Goal: Check status

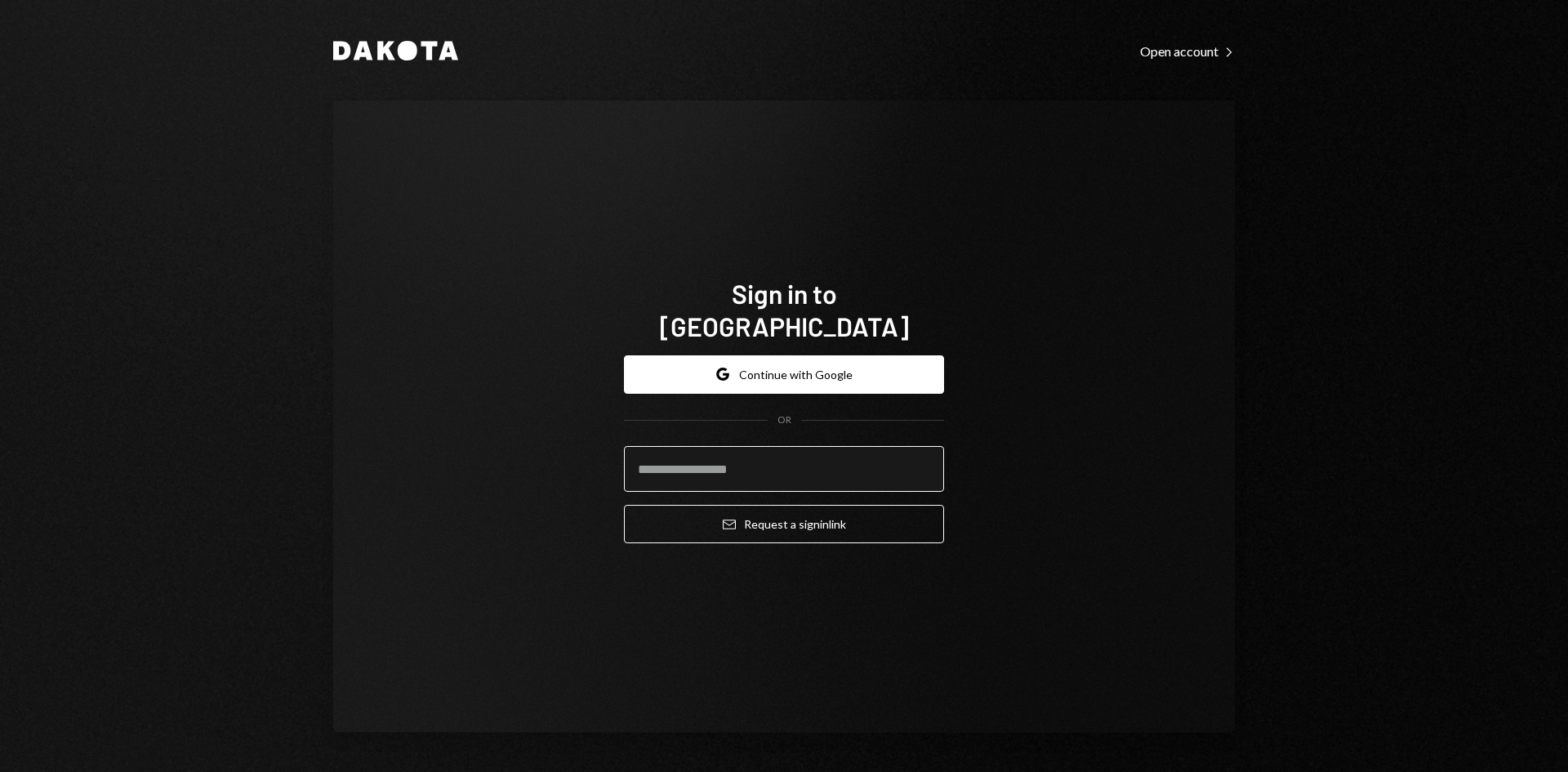
click at [728, 459] on input "email" at bounding box center [784, 468] width 320 height 46
click at [0, 771] on com-1password-button at bounding box center [0, 772] width 0 height 0
type input "**********"
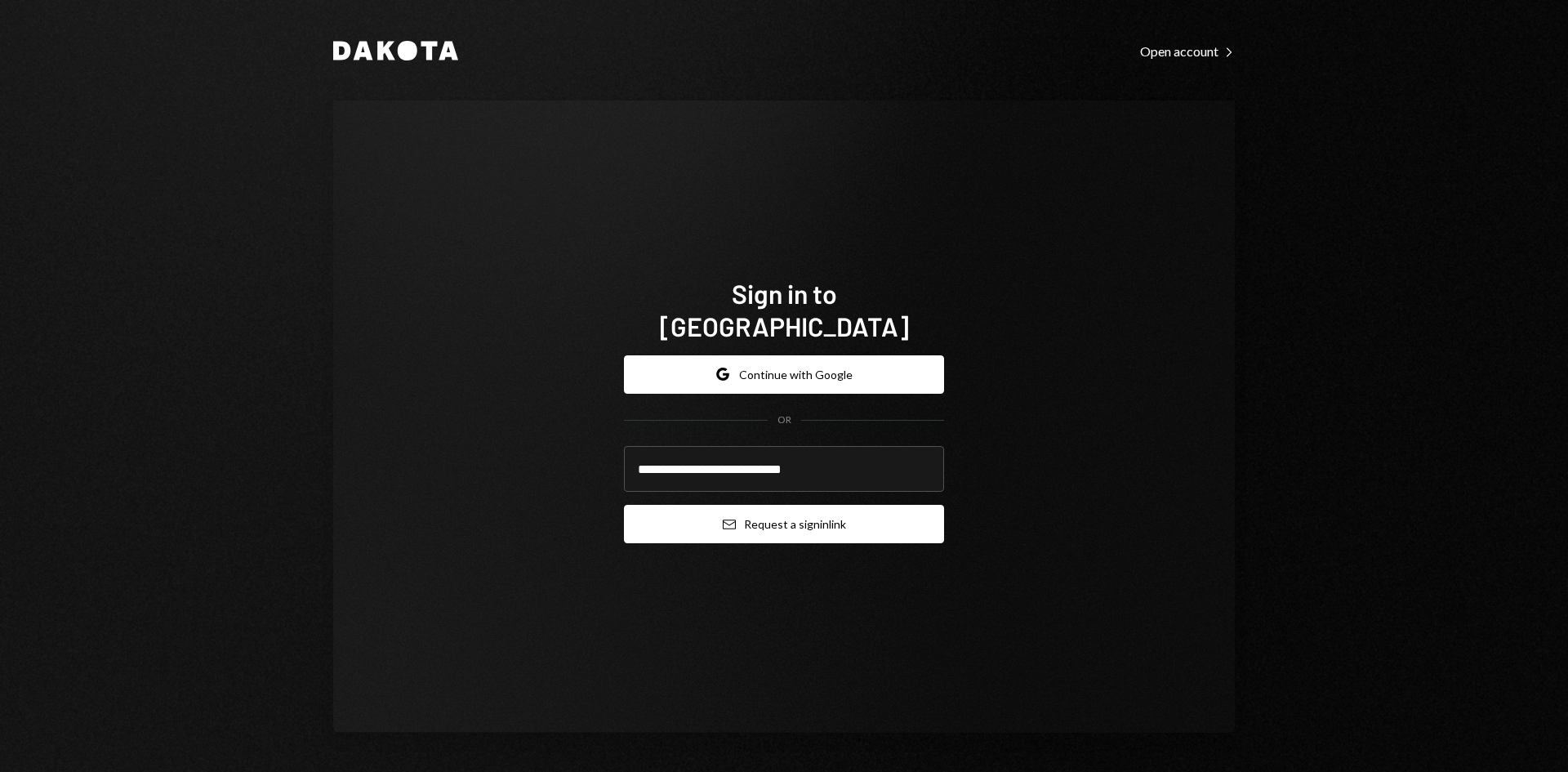
click at [773, 504] on button "Email Request a sign in link" at bounding box center [784, 523] width 320 height 38
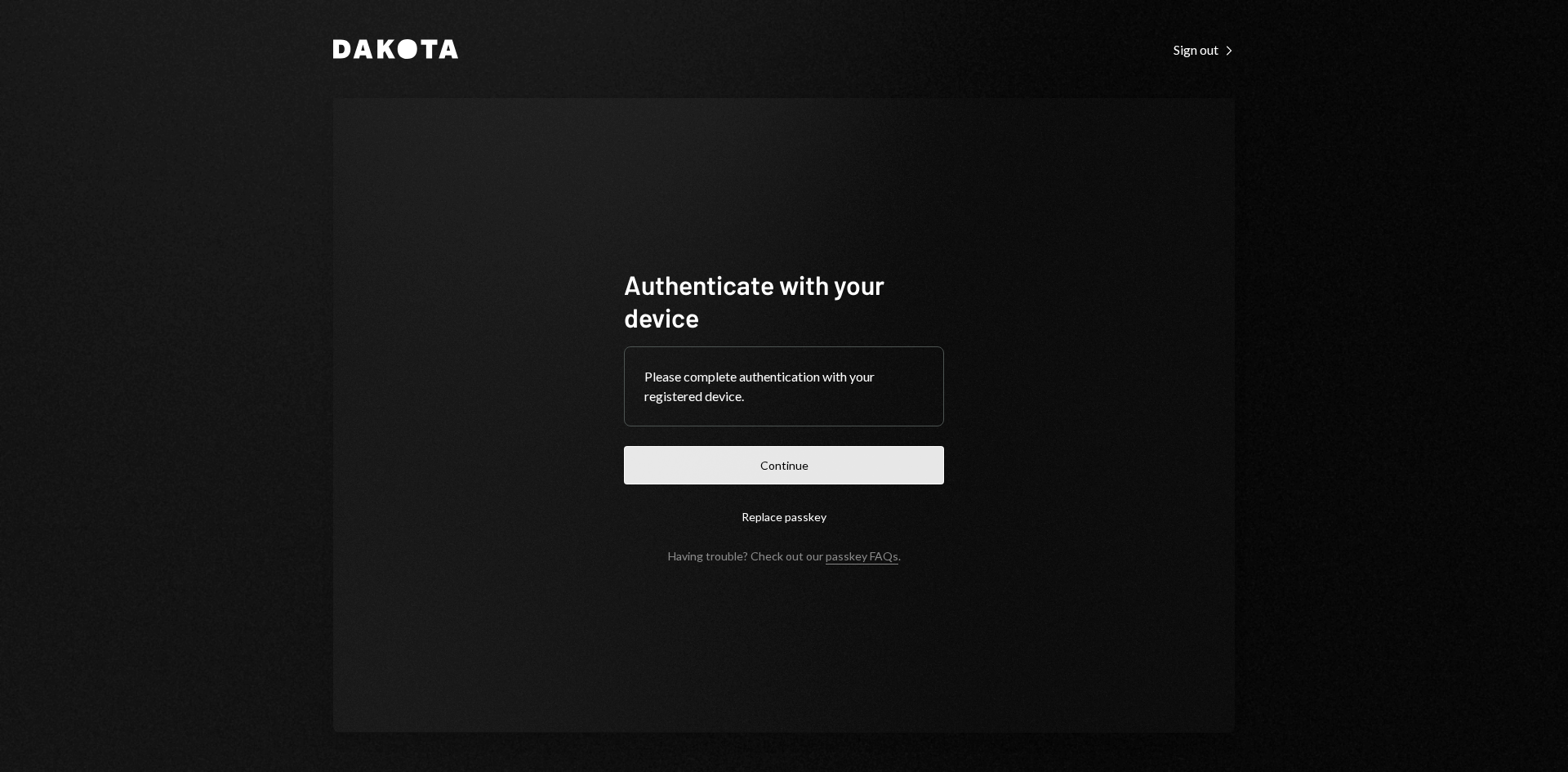
click at [824, 470] on button "Continue" at bounding box center [784, 464] width 320 height 38
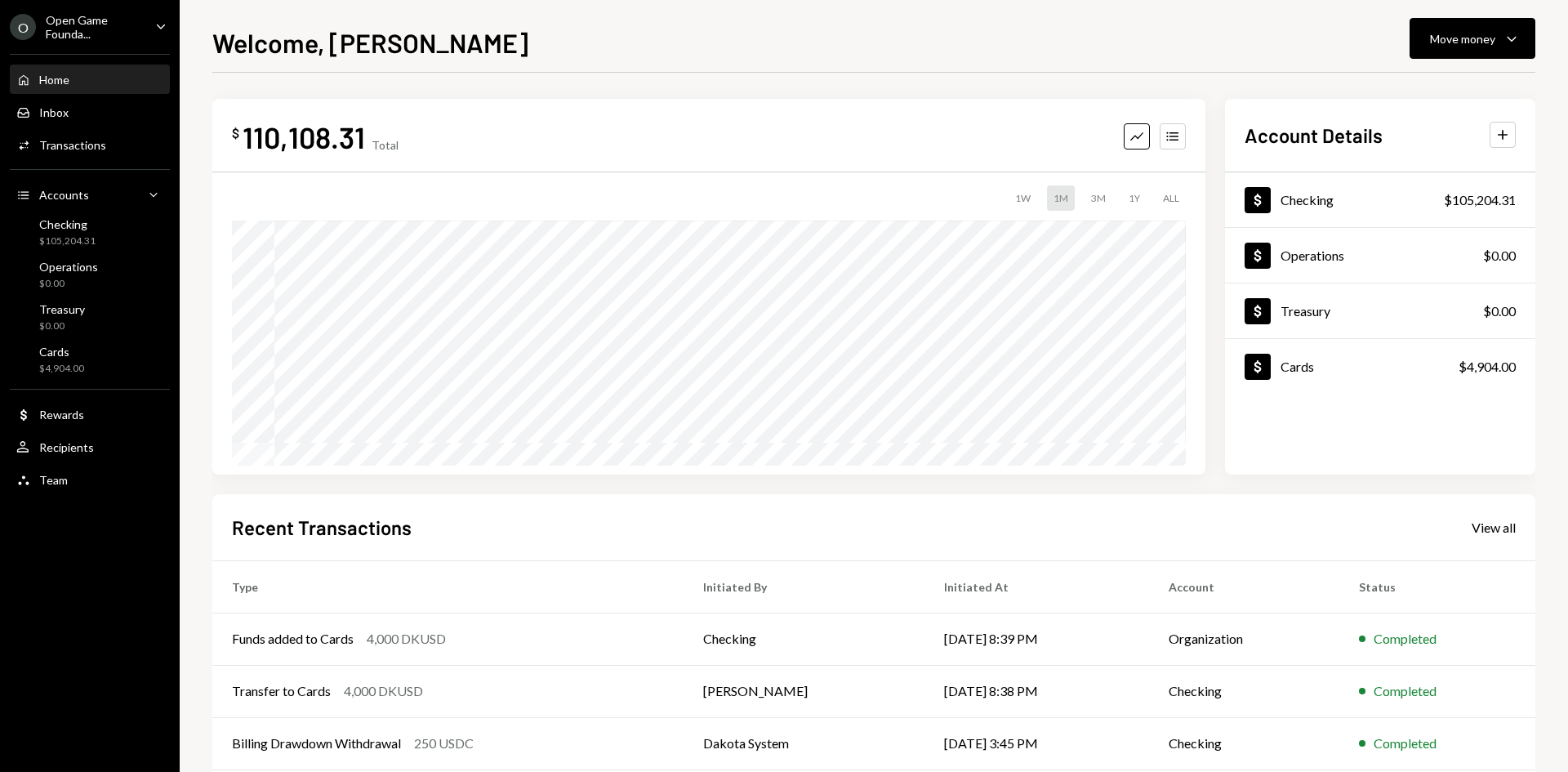
click at [92, 21] on div "Open Game Founda..." at bounding box center [94, 26] width 96 height 27
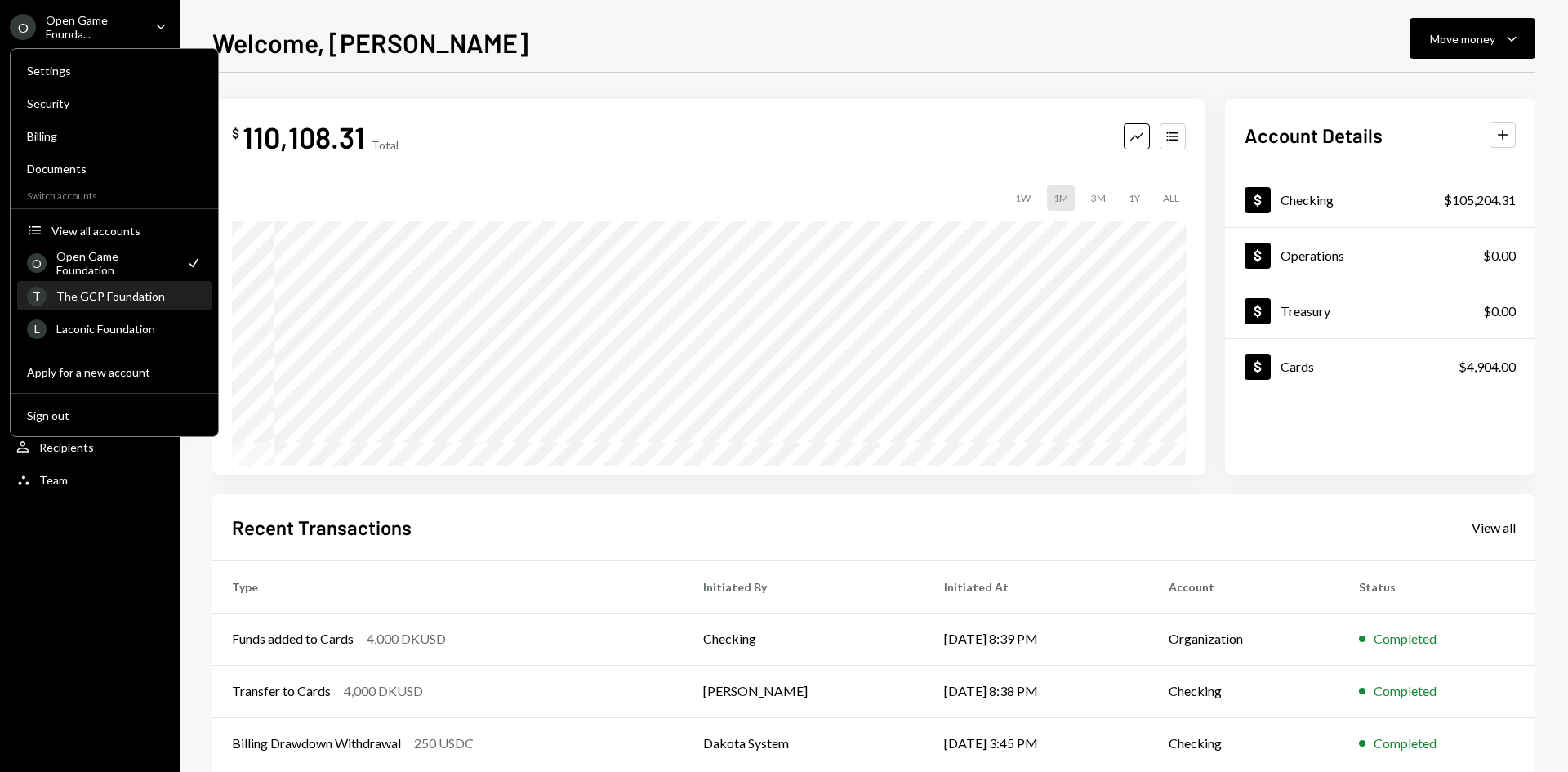
click at [99, 302] on div "The GCP Foundation" at bounding box center [129, 296] width 145 height 14
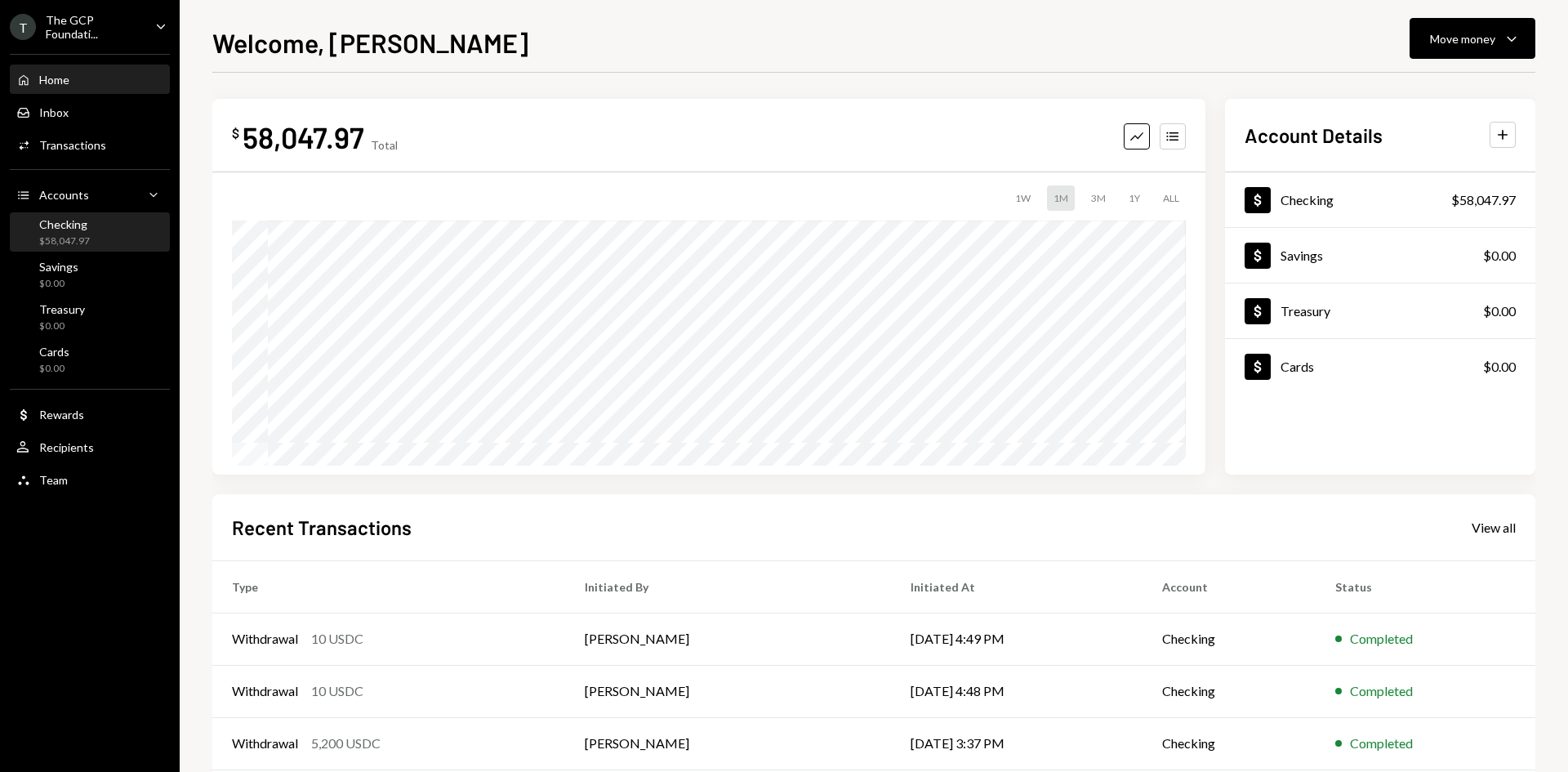
click at [91, 237] on div "Checking $58,047.97" at bounding box center [90, 232] width 147 height 31
